Goal: Complete application form

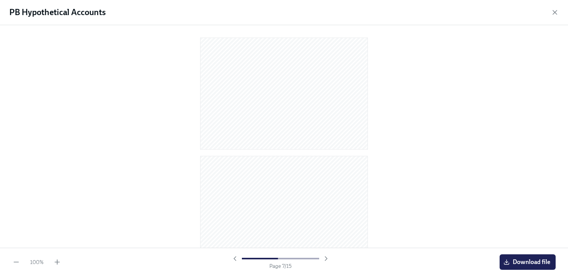
scroll to position [636, 0]
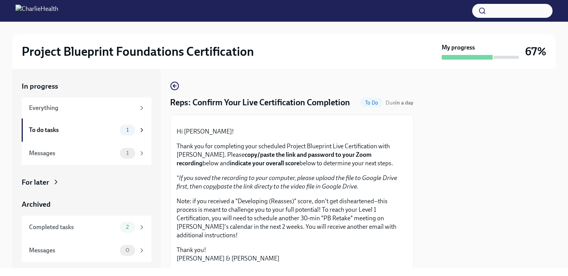
scroll to position [213, 0]
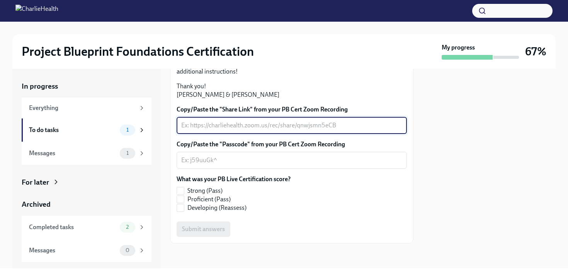
click at [210, 130] on textarea "Copy/Paste the "Share Link" from your PB Cert Zoom Recording" at bounding box center [291, 125] width 221 height 9
paste textarea "https://charliehealth.zoom.us/rec/share/O4a7veiIaGj6uBt9kLI35qVVJnuXeFSUbfnTXUl…"
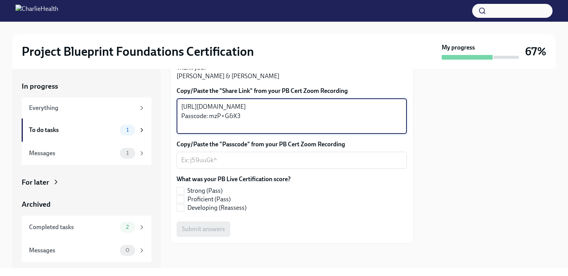
type textarea "https://charliehealth.zoom.us/rec/share/O4a7veiIaGj6uBt9kLI35qVVJnuXeFSUbfnTXUl…"
click at [215, 165] on textarea "Copy/Paste the "Passcode" from your PB Cert Zoom Recording" at bounding box center [291, 159] width 221 height 9
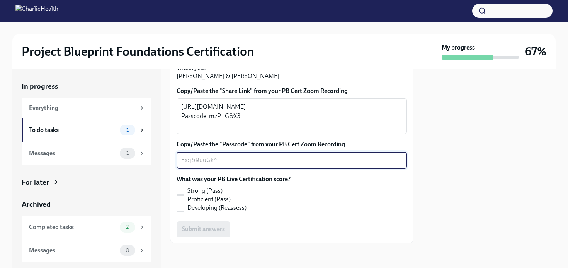
paste textarea "mzP+G&X3"
type textarea "mzP+G&X3"
